Goal: Find specific page/section: Find specific page/section

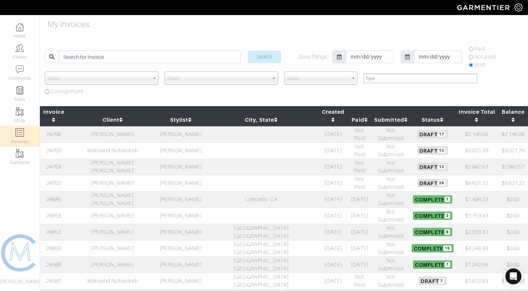
select select
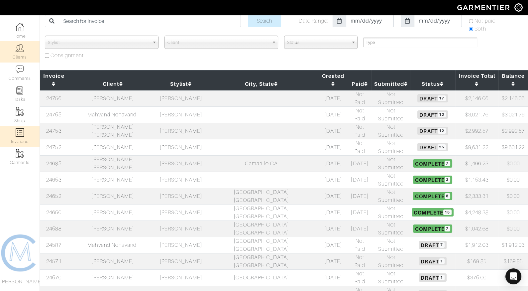
click at [22, 52] on img at bounding box center [20, 48] width 8 height 8
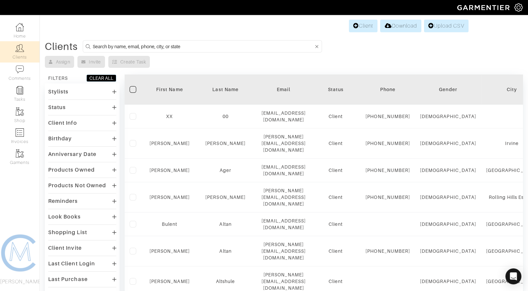
click at [172, 43] on input at bounding box center [203, 46] width 221 height 8
type input "bessma"
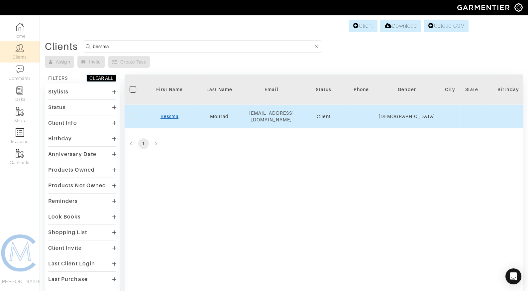
click at [171, 115] on div "Bessma" at bounding box center [170, 116] width 40 height 7
click at [171, 114] on link "Bessma" at bounding box center [170, 116] width 18 height 5
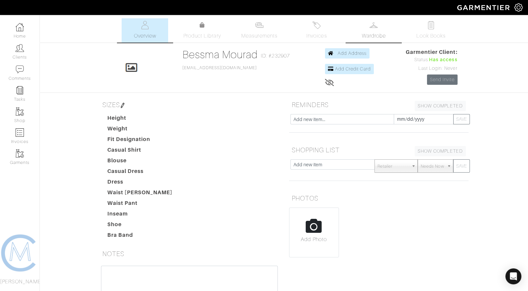
click at [370, 33] on span "Wardrobe" at bounding box center [374, 36] width 24 height 8
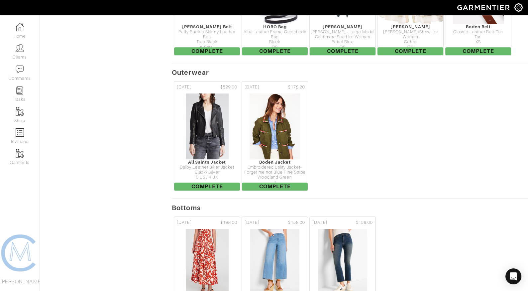
scroll to position [768, 0]
